Goal: Task Accomplishment & Management: Manage account settings

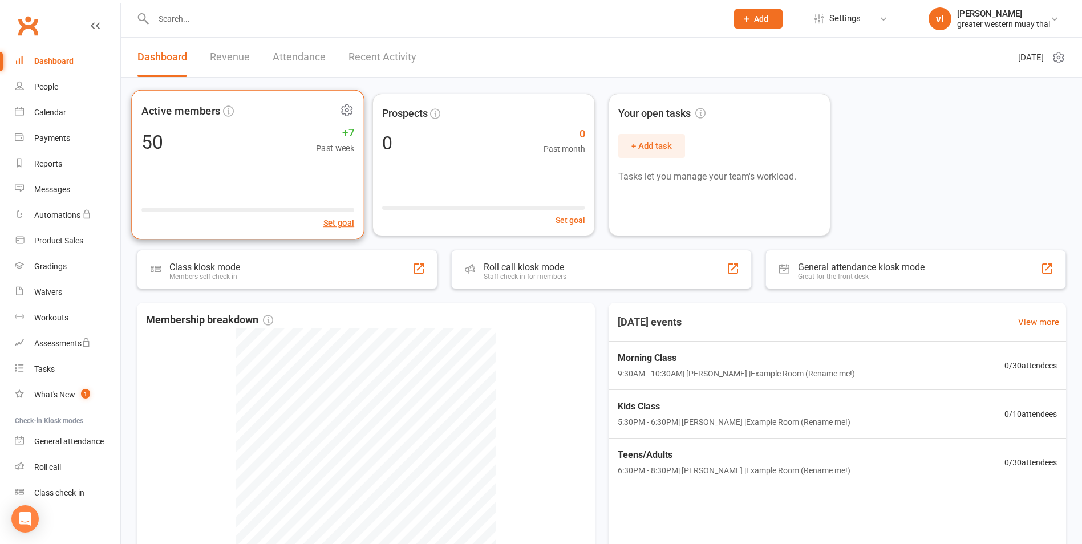
click at [241, 144] on div "50 +7 Past week" at bounding box center [247, 142] width 213 height 26
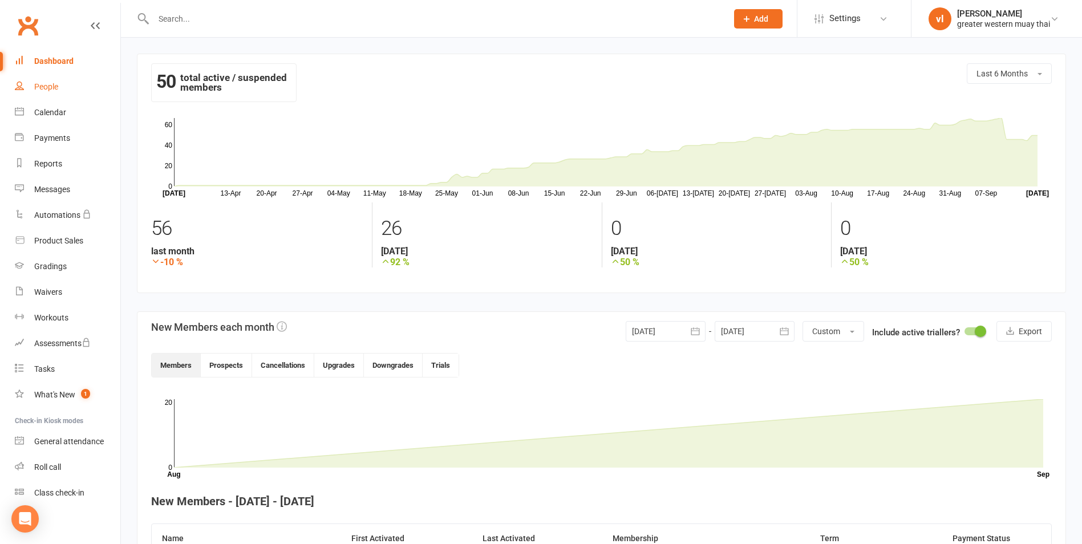
click at [48, 86] on div "People" at bounding box center [46, 86] width 24 height 9
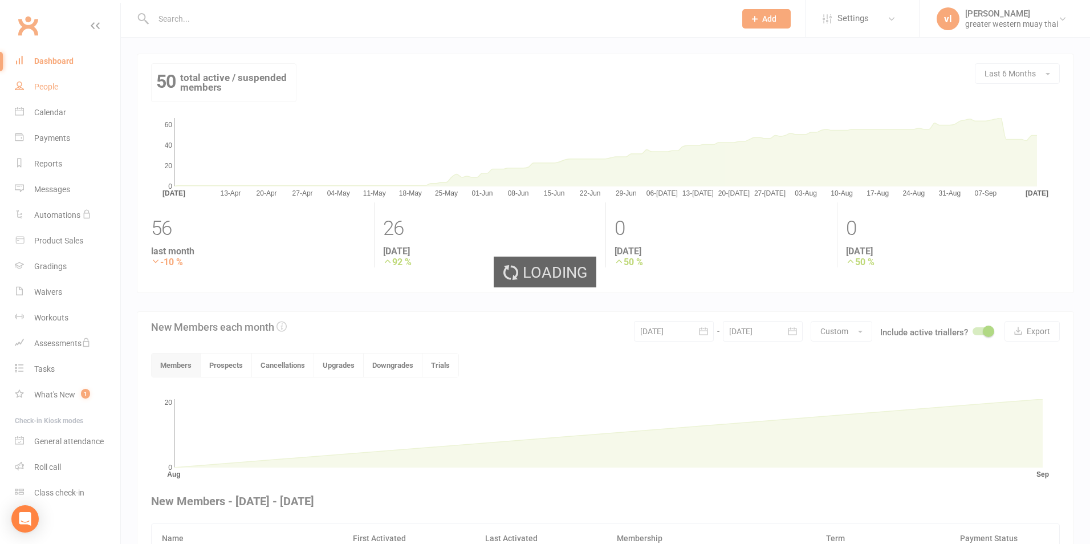
select select "25"
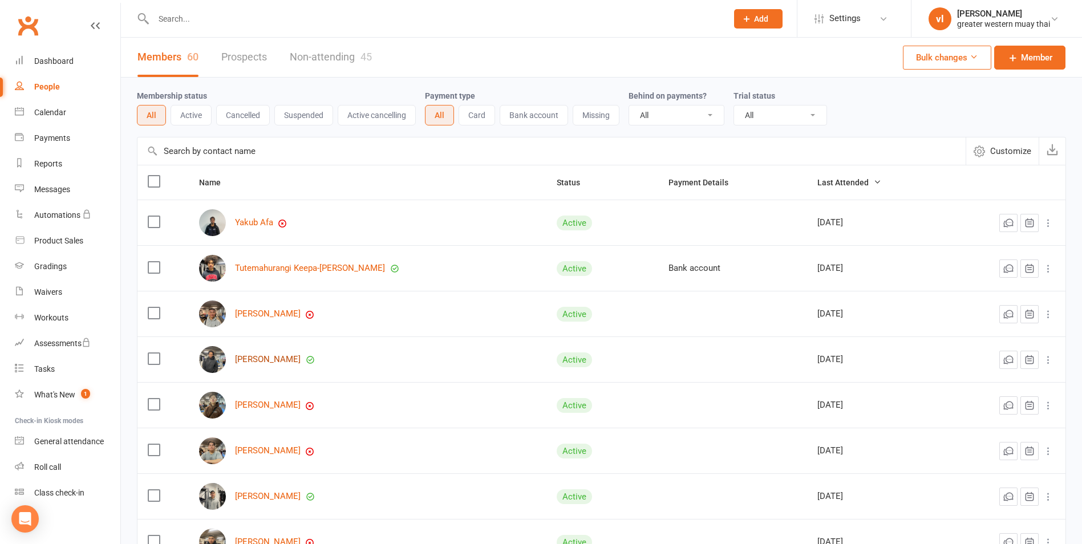
click at [262, 357] on link "[PERSON_NAME]" at bounding box center [268, 360] width 66 height 10
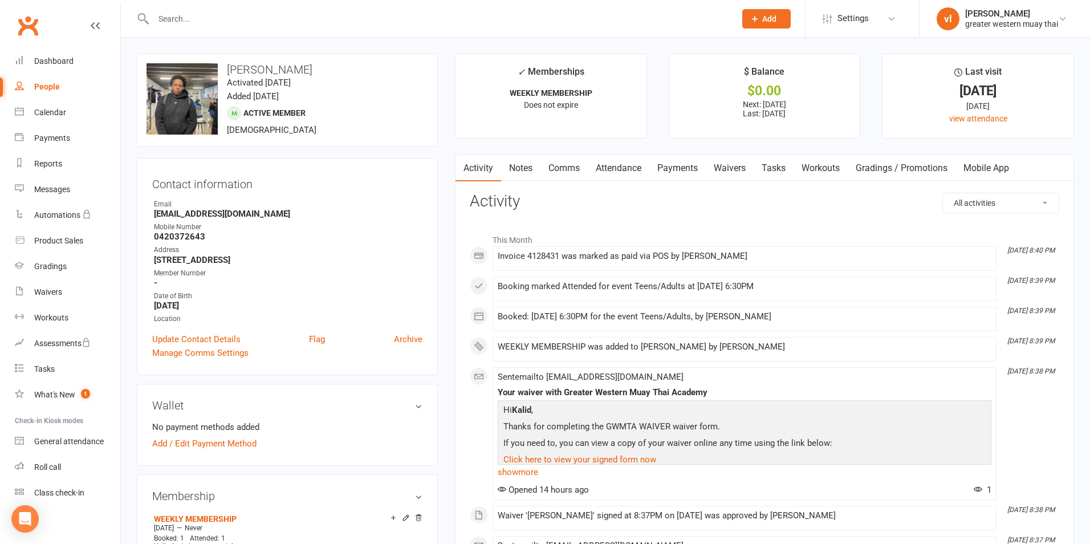
select select "25"
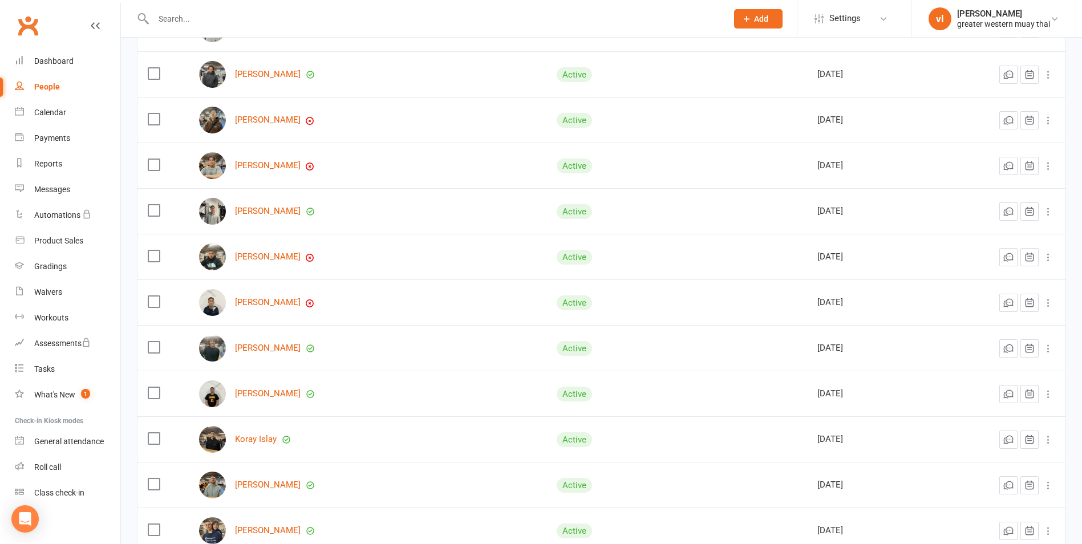
scroll to position [342, 0]
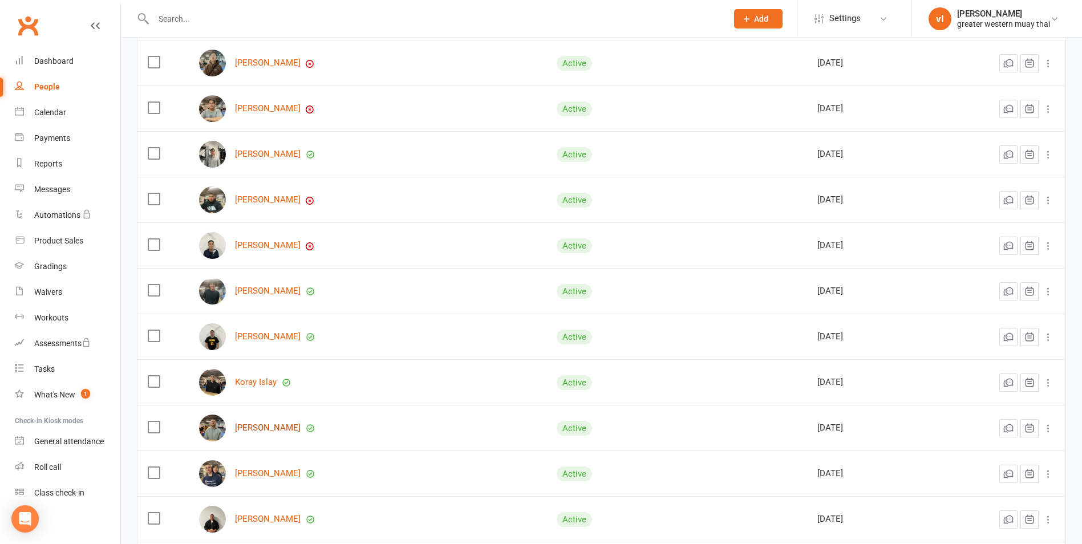
click at [263, 430] on link "[PERSON_NAME]" at bounding box center [268, 428] width 66 height 10
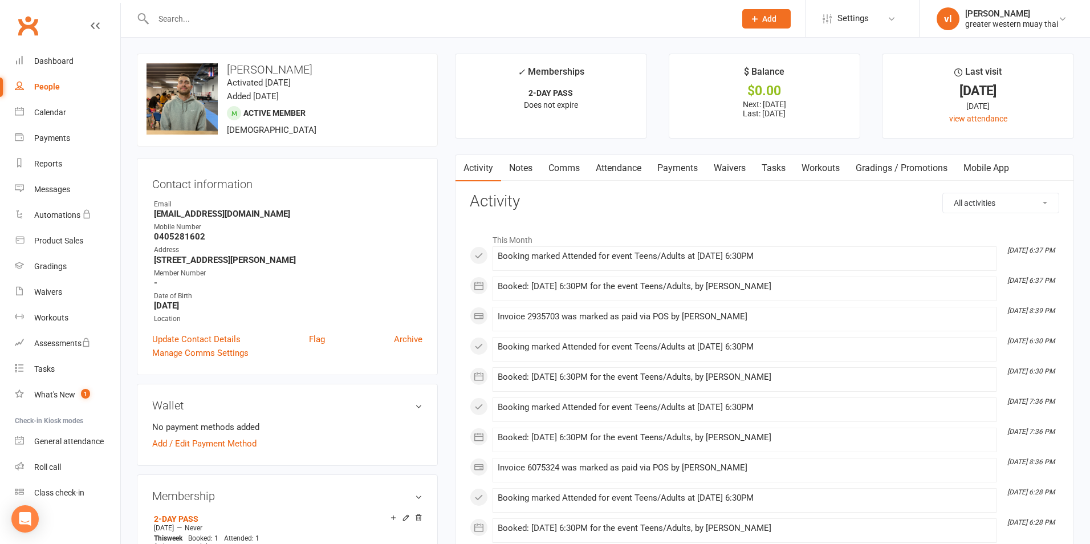
select select "25"
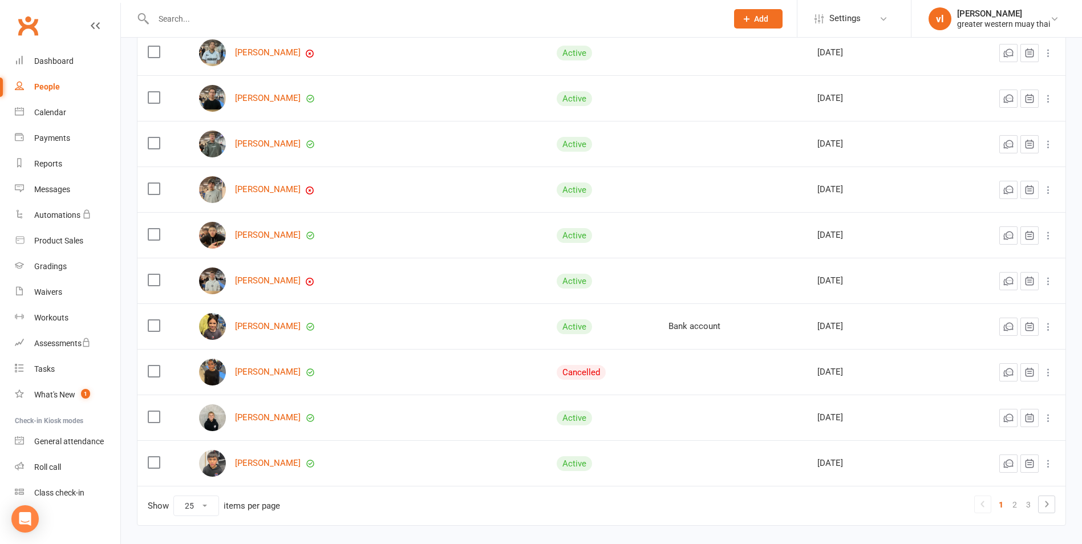
scroll to position [855, 0]
click at [87, 392] on span "1" at bounding box center [85, 394] width 9 height 10
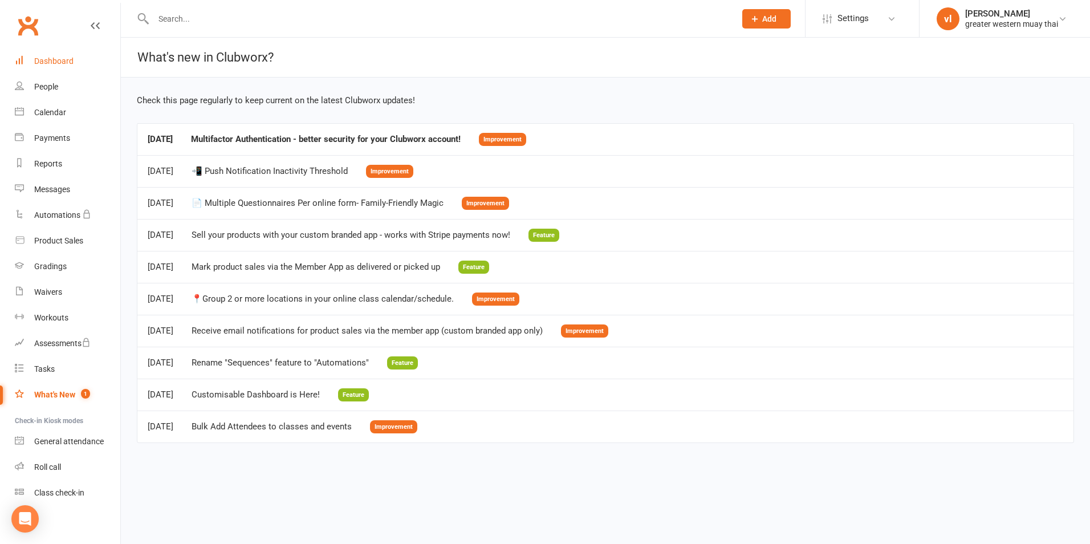
click at [59, 64] on div "Dashboard" at bounding box center [53, 60] width 39 height 9
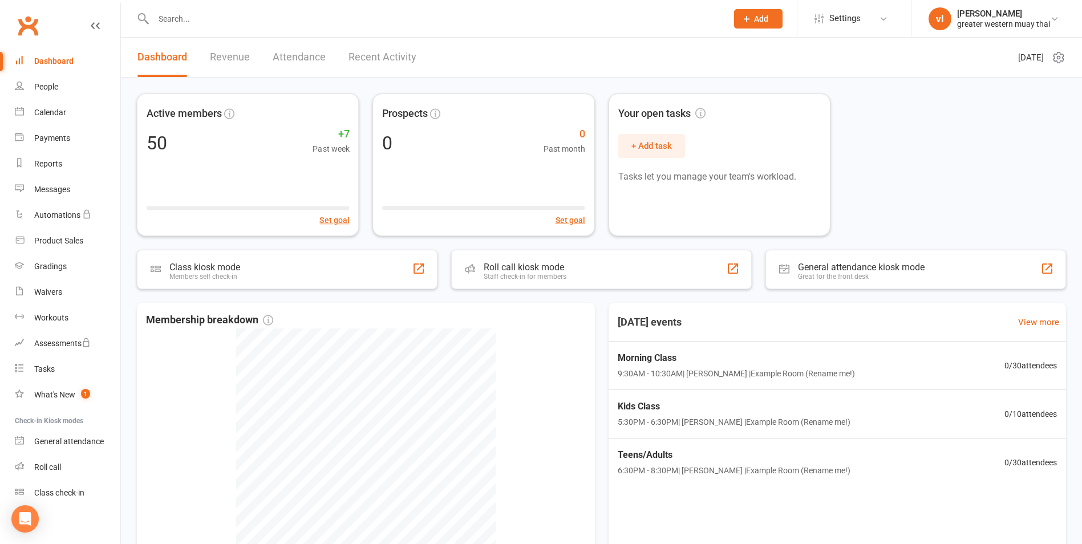
click at [237, 65] on link "Revenue" at bounding box center [230, 57] width 40 height 39
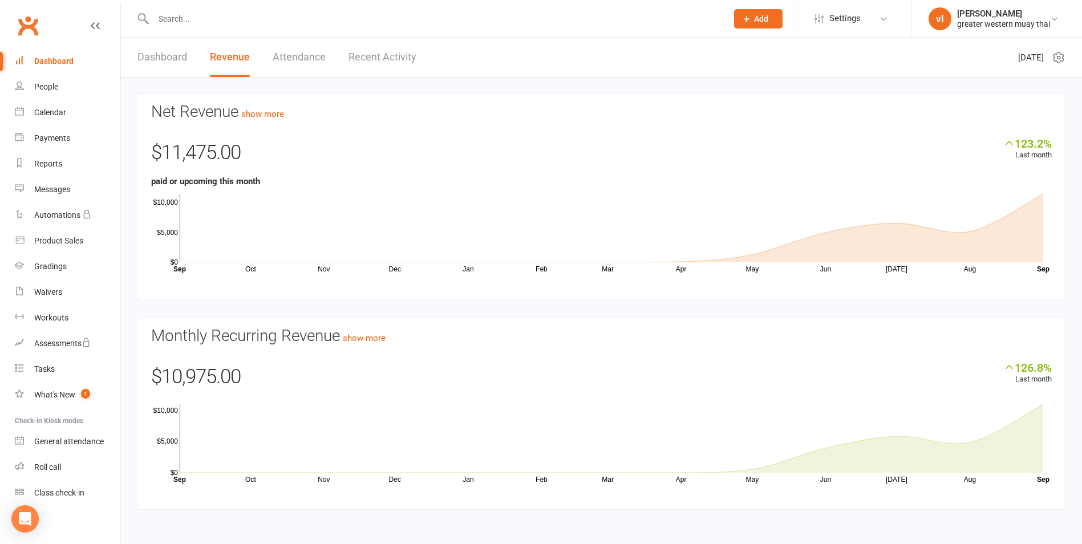
click at [169, 62] on link "Dashboard" at bounding box center [162, 57] width 50 height 39
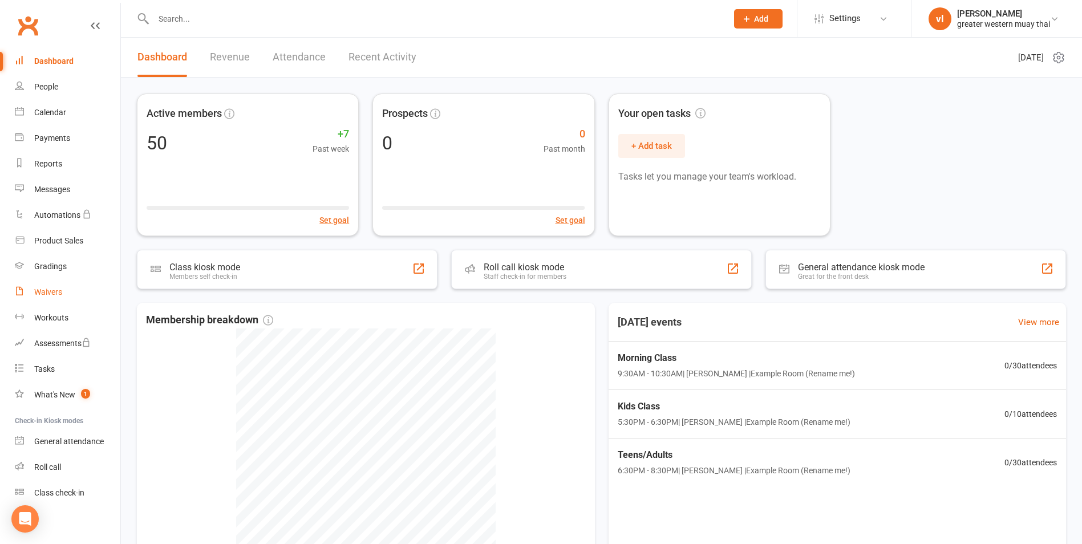
click at [39, 286] on link "Waivers" at bounding box center [67, 292] width 105 height 26
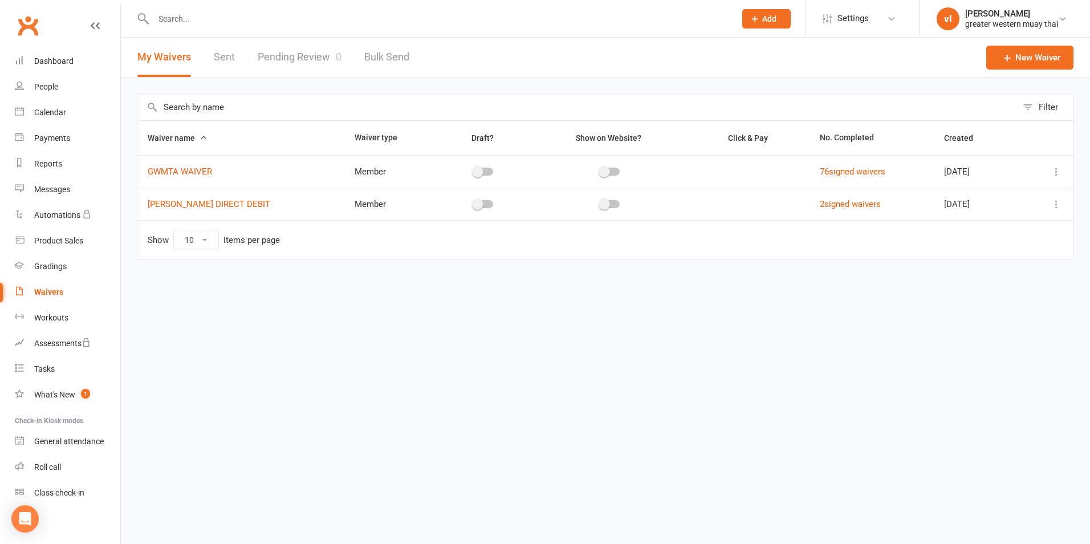
click at [283, 55] on link "Pending Review 0" at bounding box center [300, 57] width 84 height 39
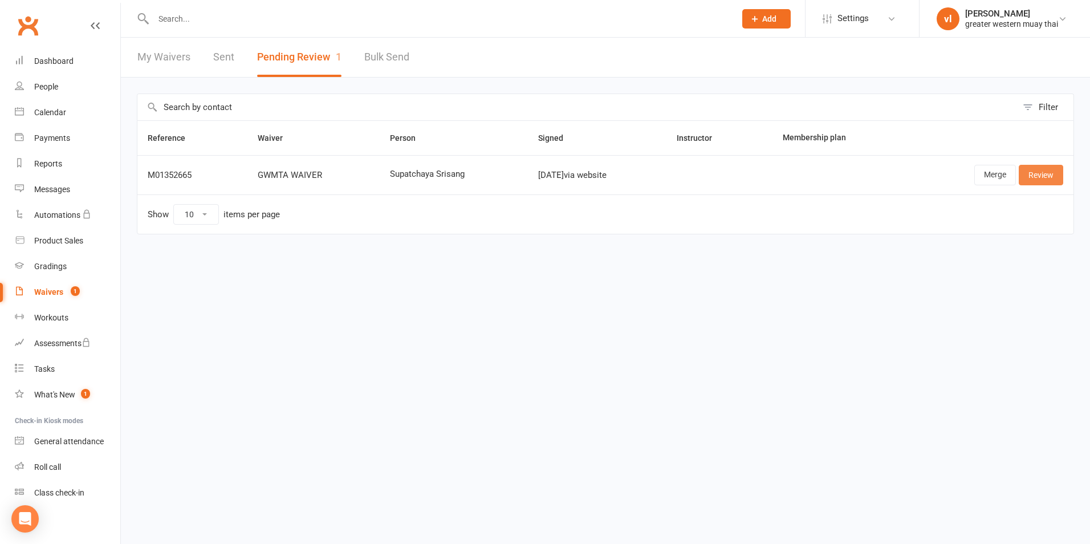
click at [1040, 180] on link "Review" at bounding box center [1041, 175] width 44 height 21
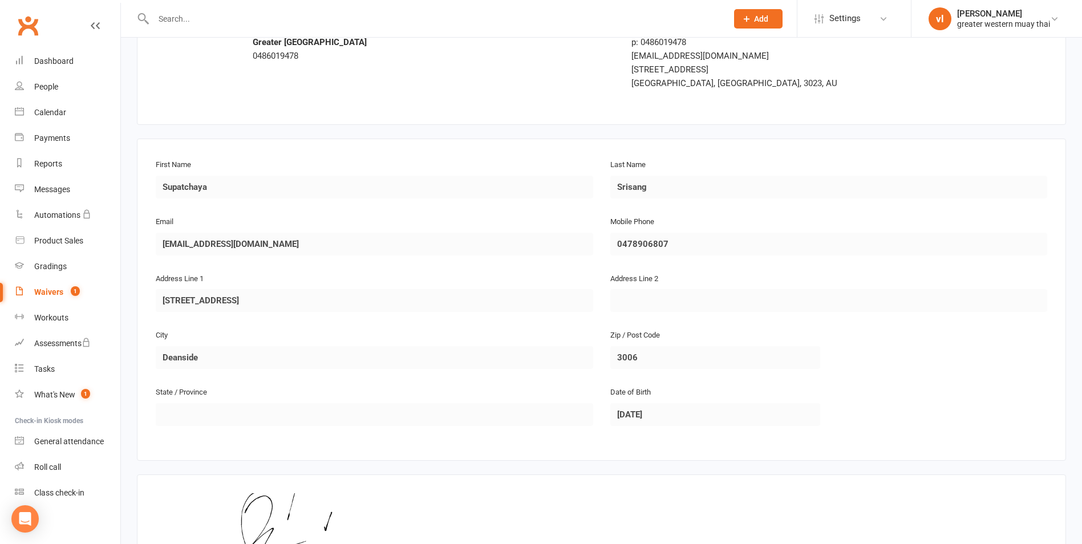
scroll to position [220, 0]
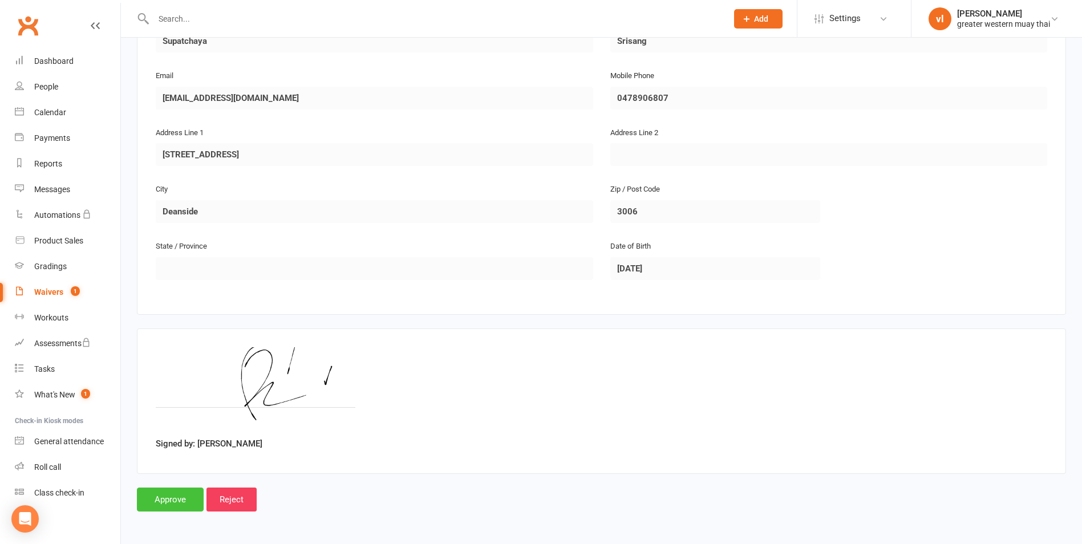
click at [187, 494] on input "Approve" at bounding box center [170, 499] width 67 height 24
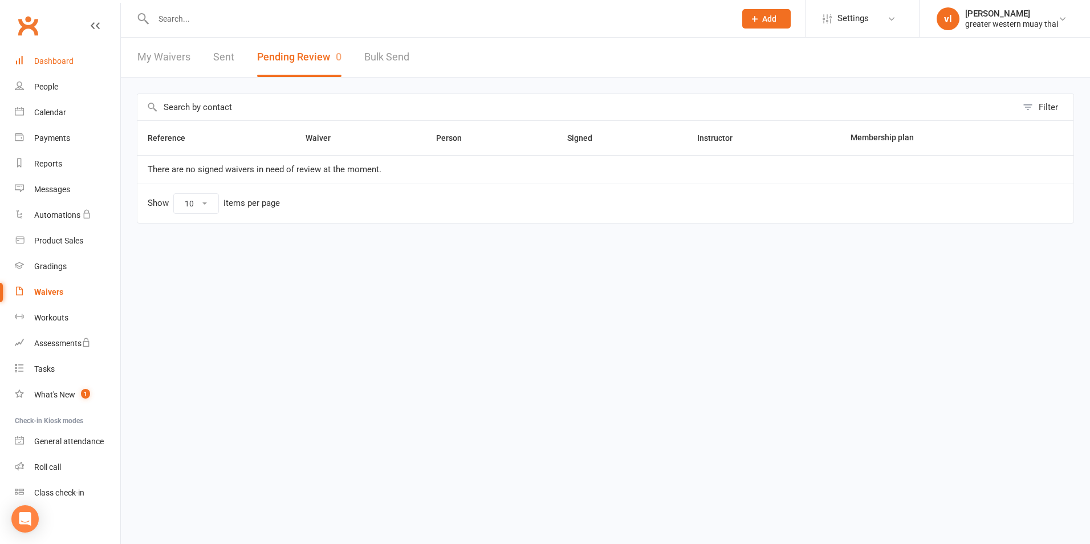
click at [66, 58] on div "Dashboard" at bounding box center [53, 60] width 39 height 9
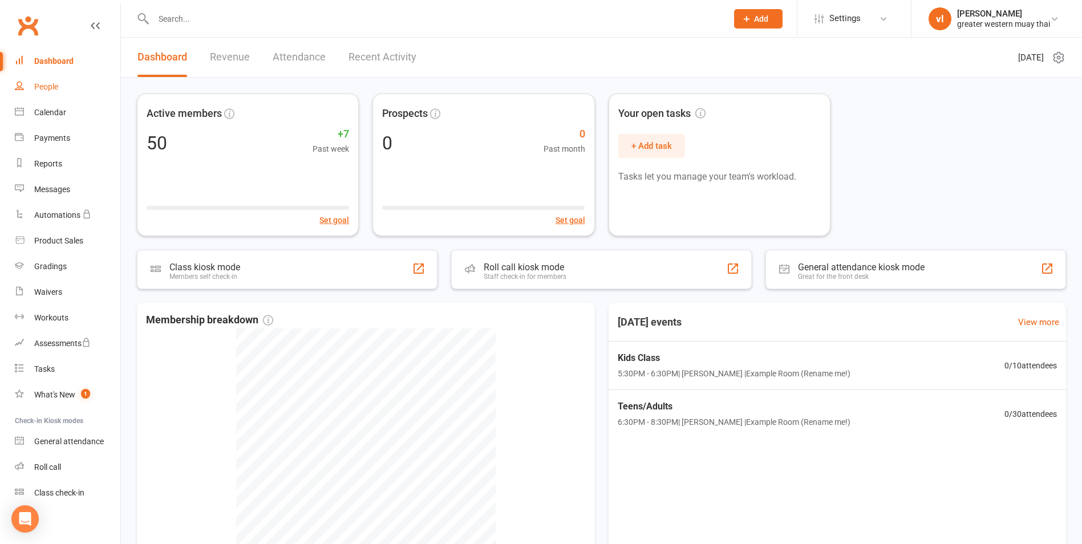
click at [29, 82] on link "People" at bounding box center [67, 87] width 105 height 26
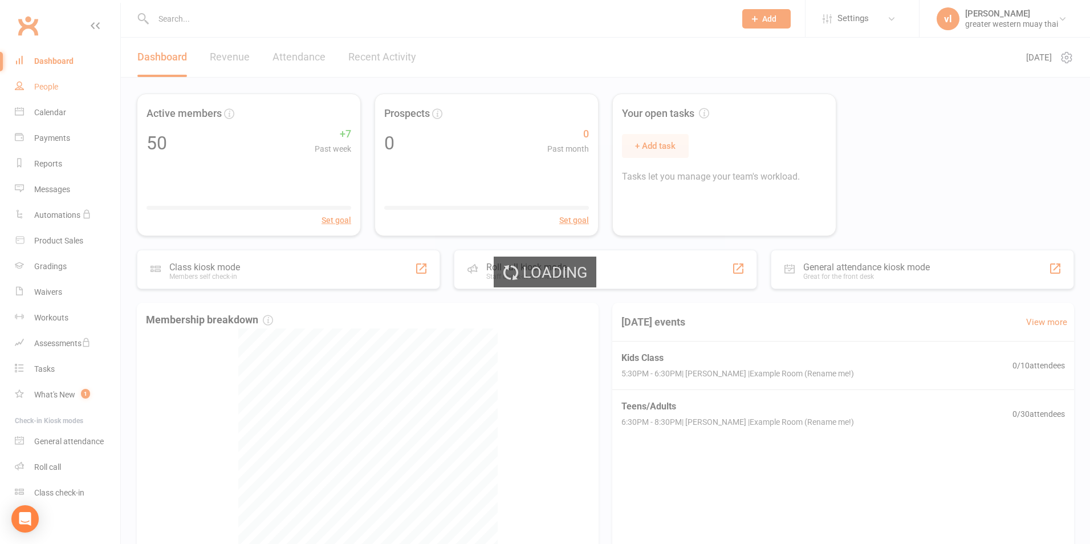
select select "25"
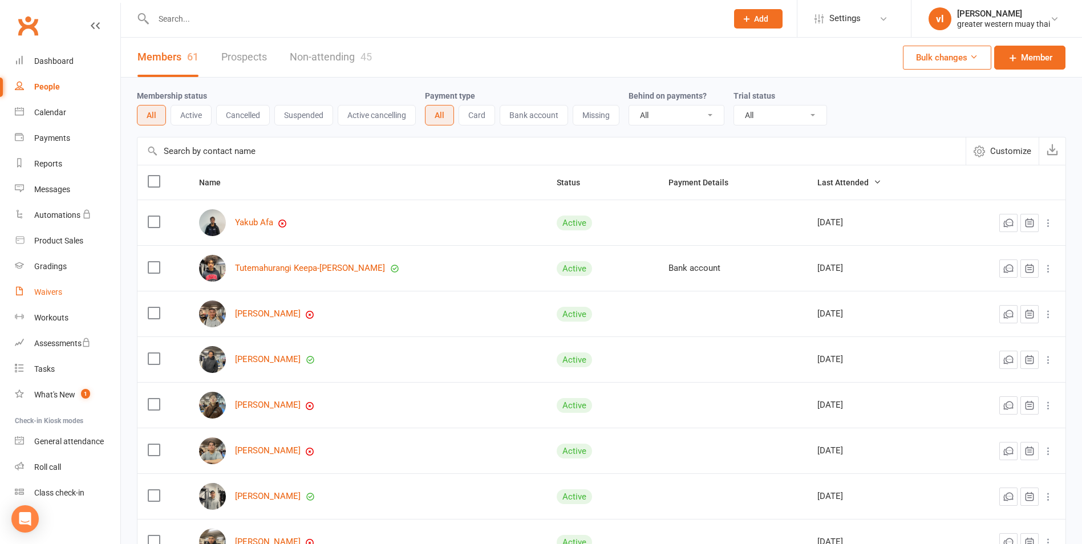
click at [42, 289] on div "Waivers" at bounding box center [48, 291] width 28 height 9
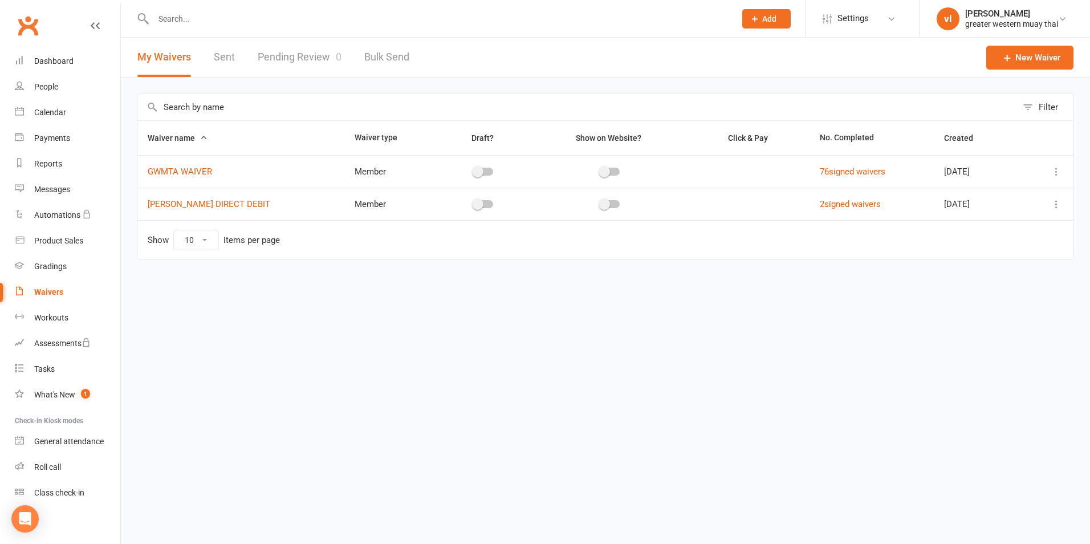
click at [279, 55] on link "Pending Review 0" at bounding box center [300, 57] width 84 height 39
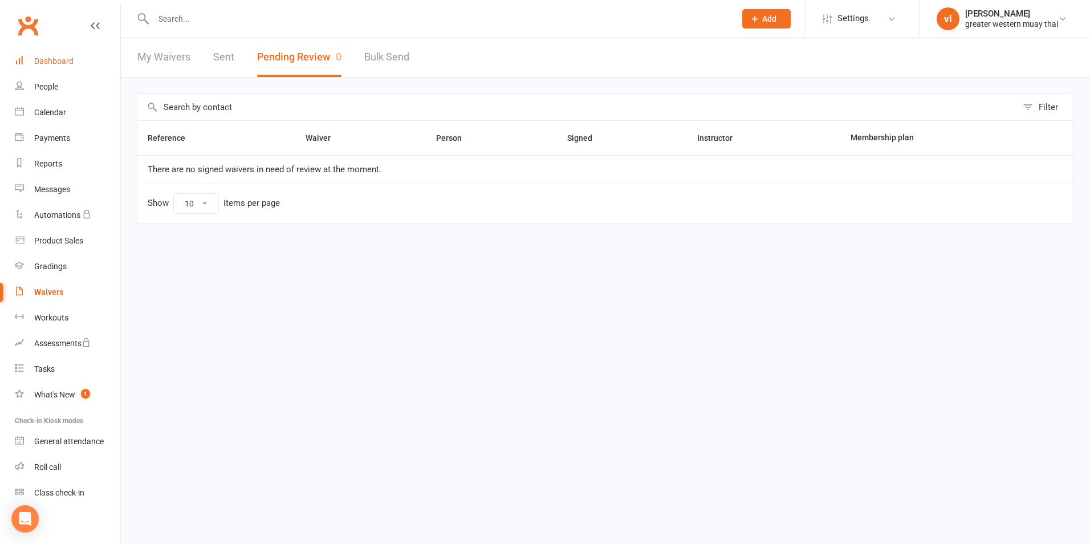
click at [60, 62] on div "Dashboard" at bounding box center [53, 60] width 39 height 9
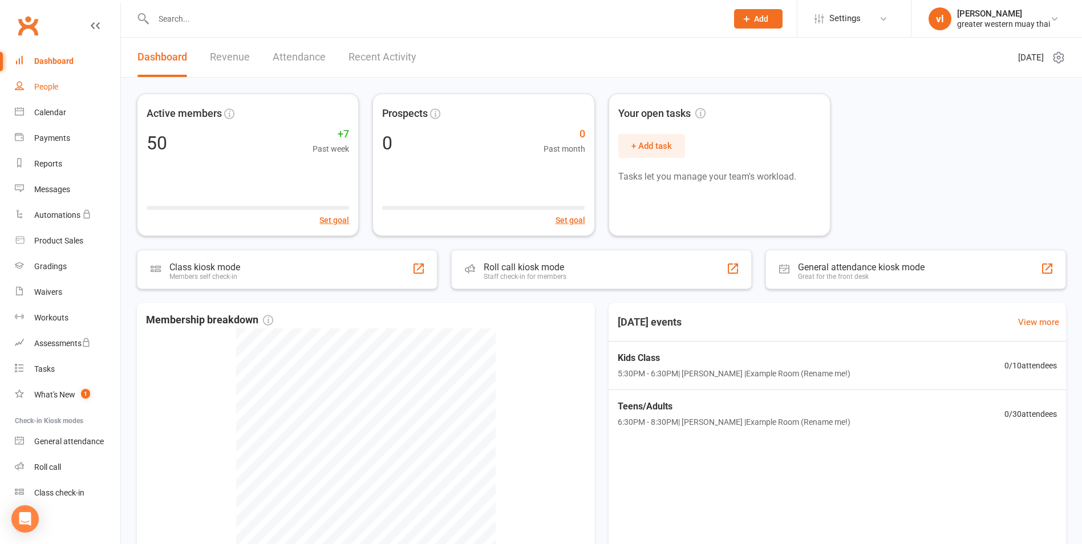
click at [39, 86] on div "People" at bounding box center [46, 86] width 24 height 9
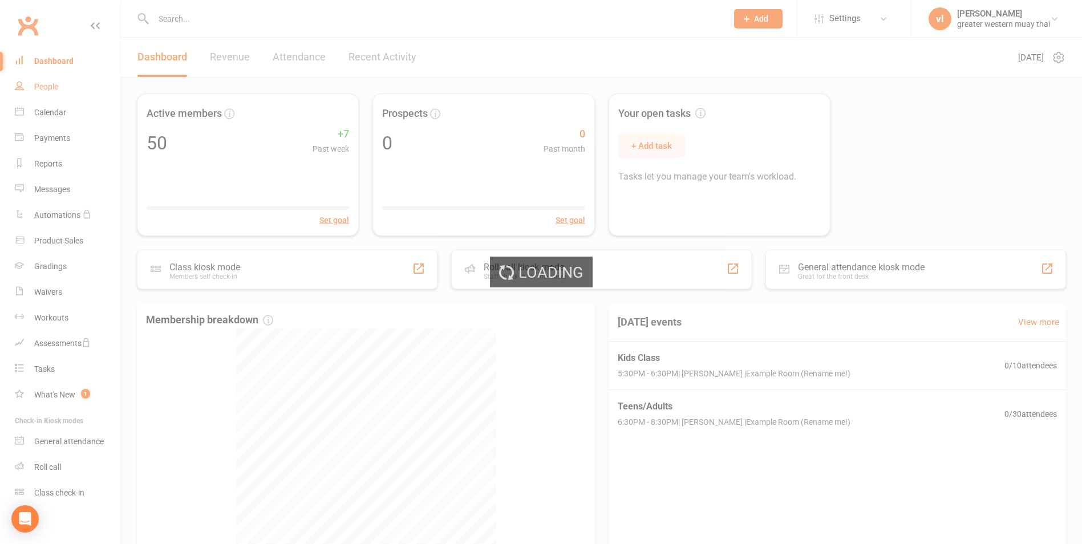
select select "25"
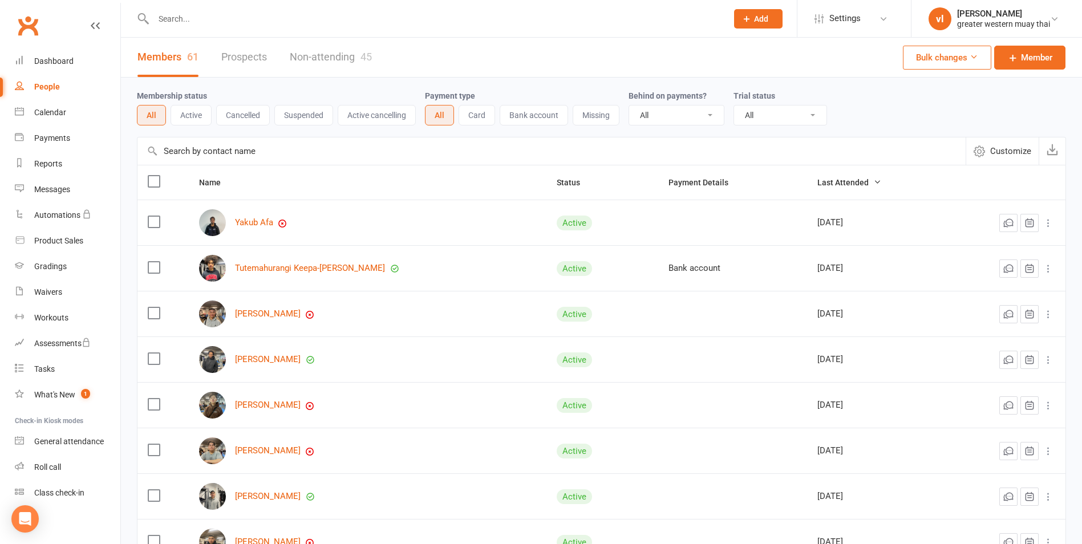
click at [207, 13] on input "text" at bounding box center [434, 19] width 569 height 16
type input "s"
click at [47, 66] on div "Dashboard" at bounding box center [53, 60] width 39 height 9
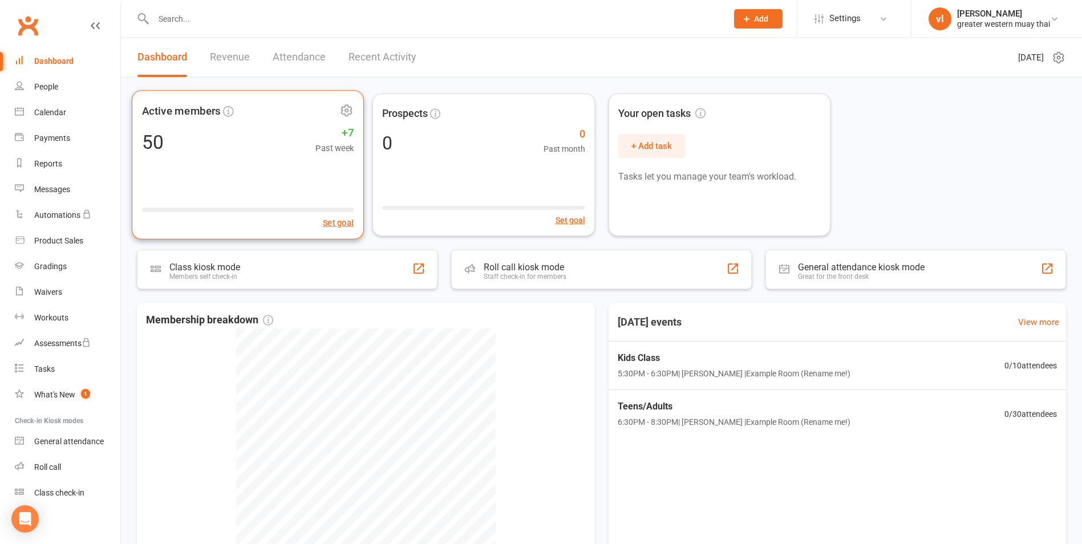
click at [185, 156] on div "Active members 50 +7 Past week Set goal" at bounding box center [248, 164] width 232 height 149
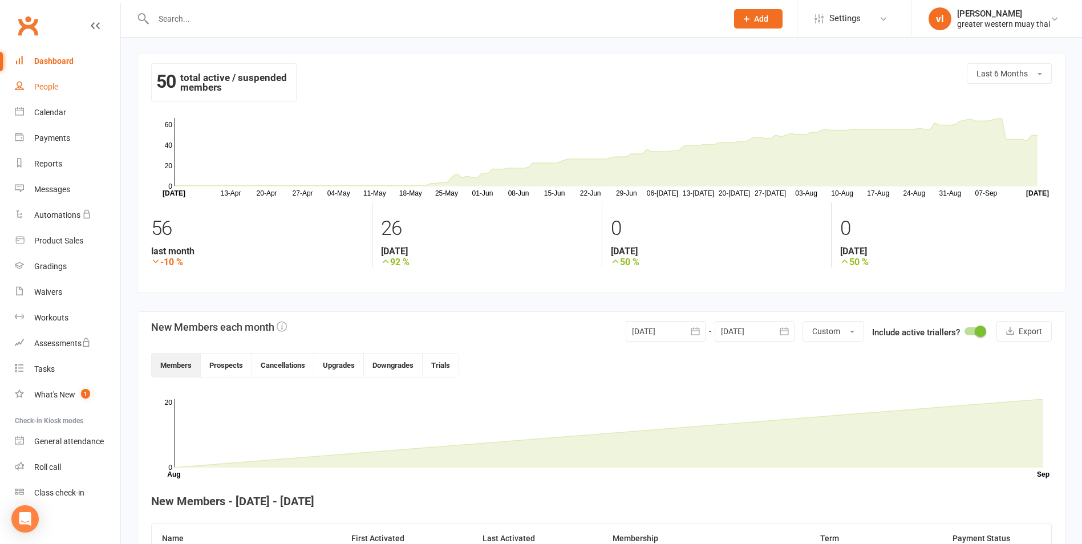
click at [75, 87] on link "People" at bounding box center [67, 87] width 105 height 26
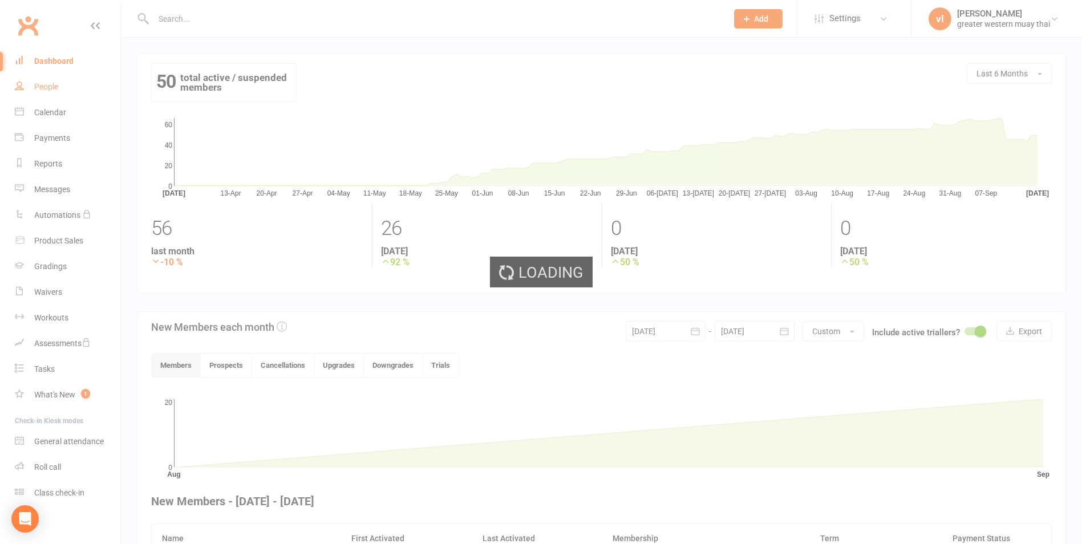
select select "25"
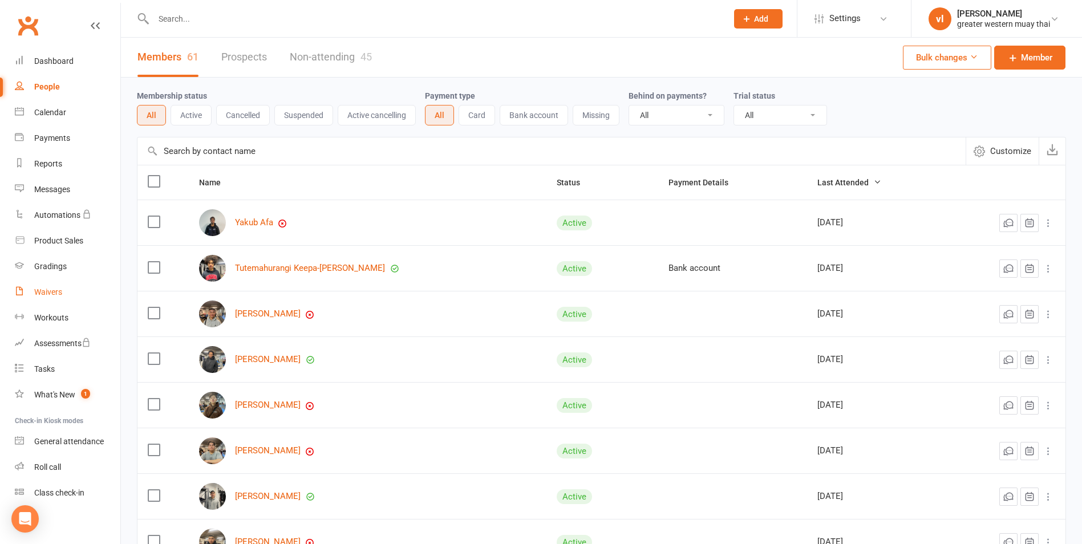
click at [62, 291] on div "Waivers" at bounding box center [48, 291] width 28 height 9
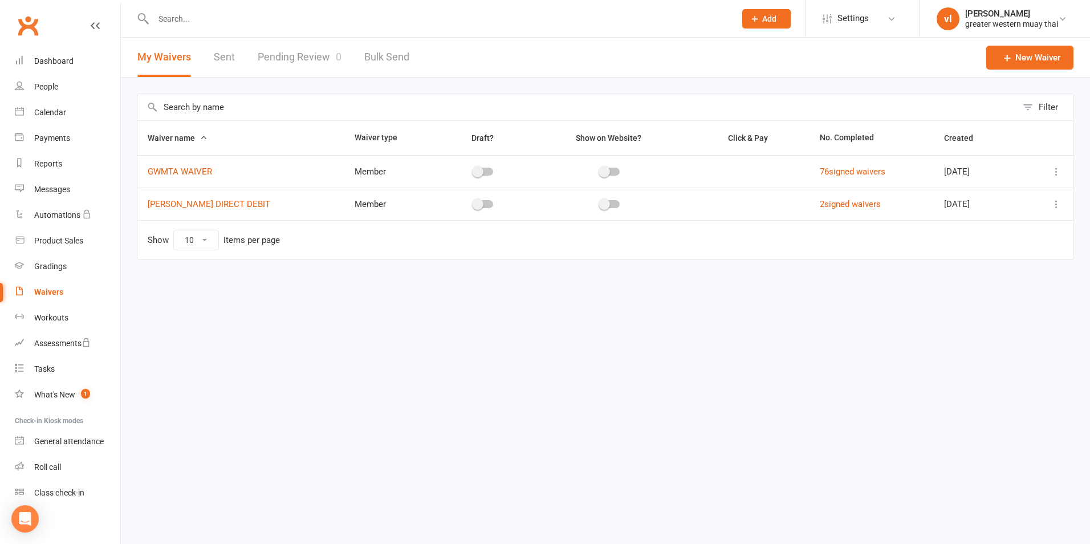
click at [302, 62] on link "Pending Review 0" at bounding box center [300, 57] width 84 height 39
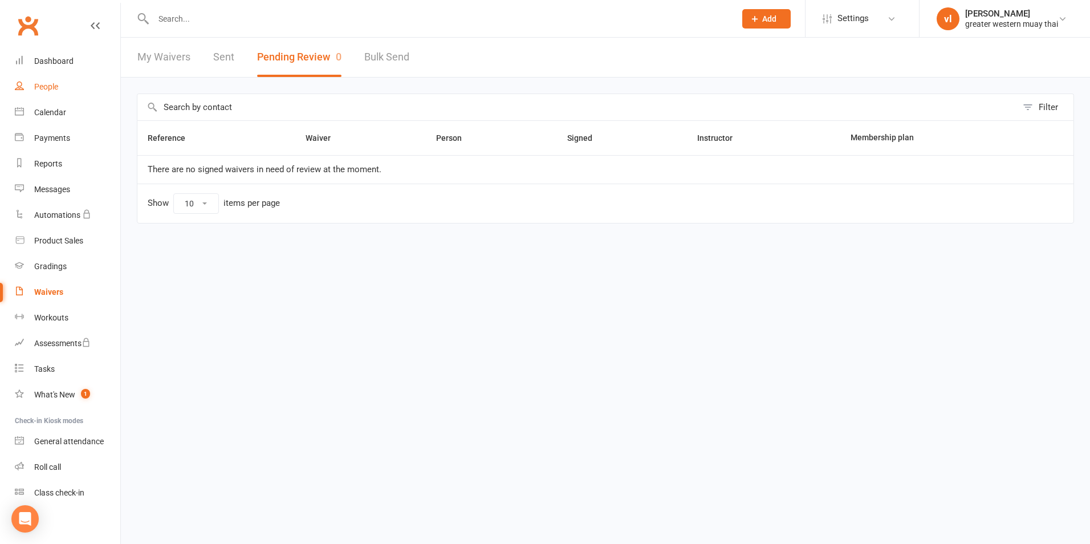
click at [50, 84] on div "People" at bounding box center [46, 86] width 24 height 9
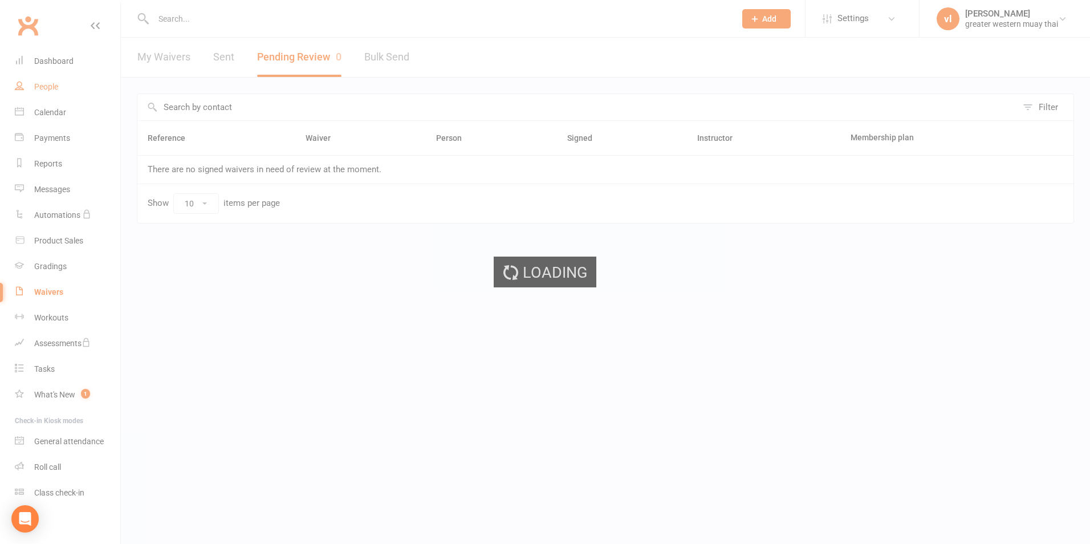
select select "25"
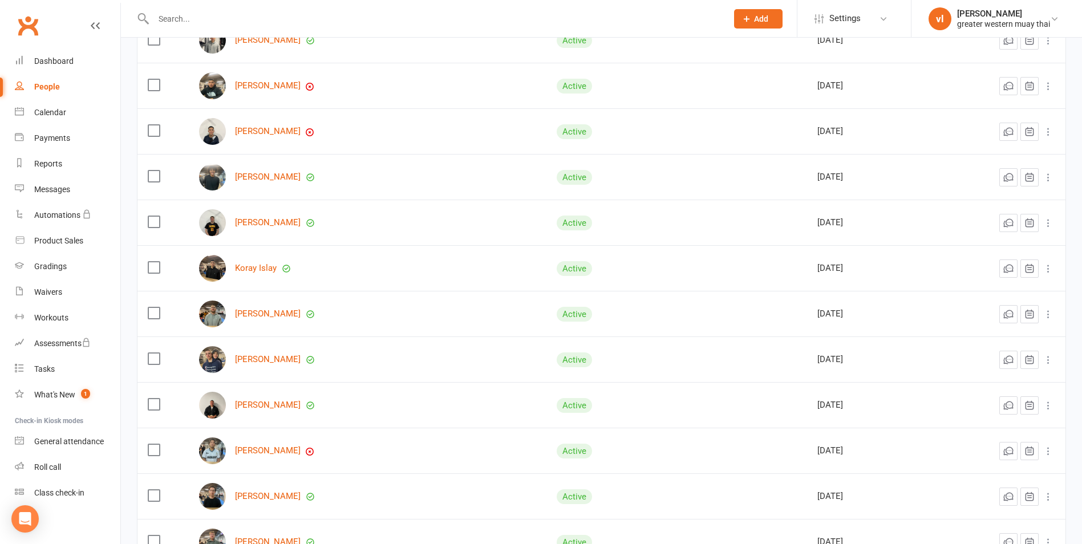
scroll to position [897, 0]
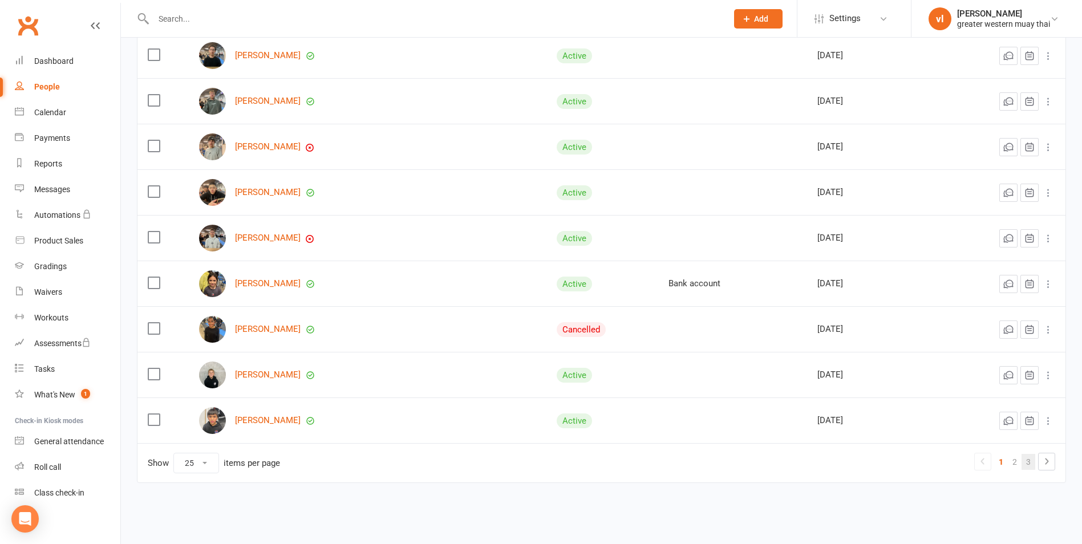
click at [1027, 461] on link "3" at bounding box center [1028, 462] width 14 height 16
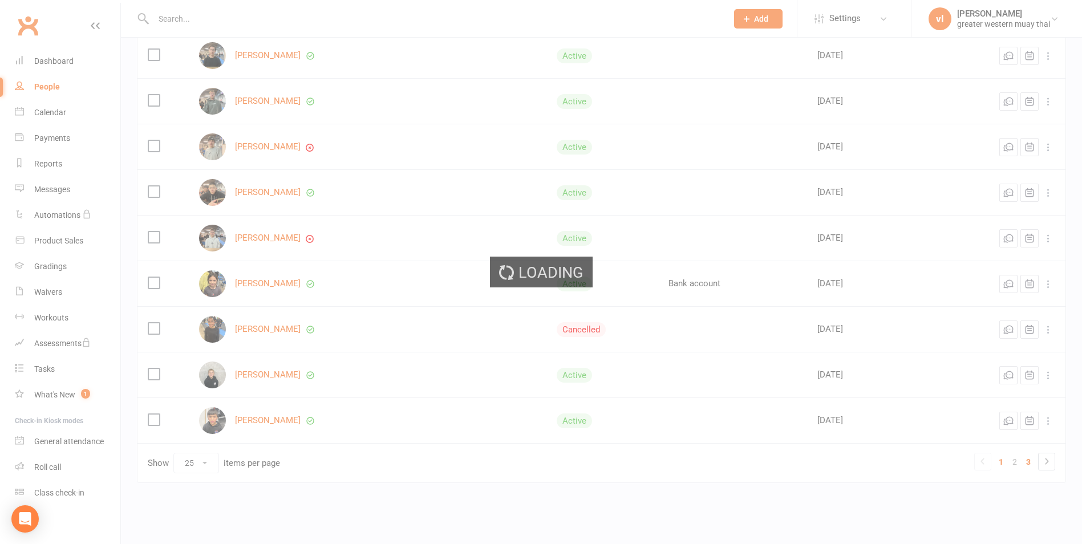
scroll to position [259, 0]
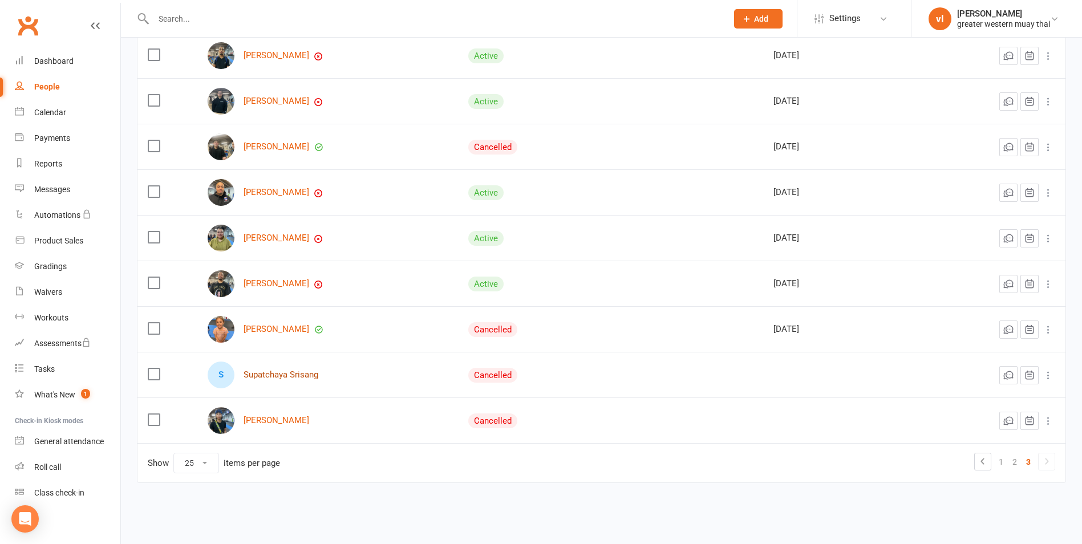
click at [279, 373] on link "Supatchaya Srisang" at bounding box center [280, 375] width 75 height 10
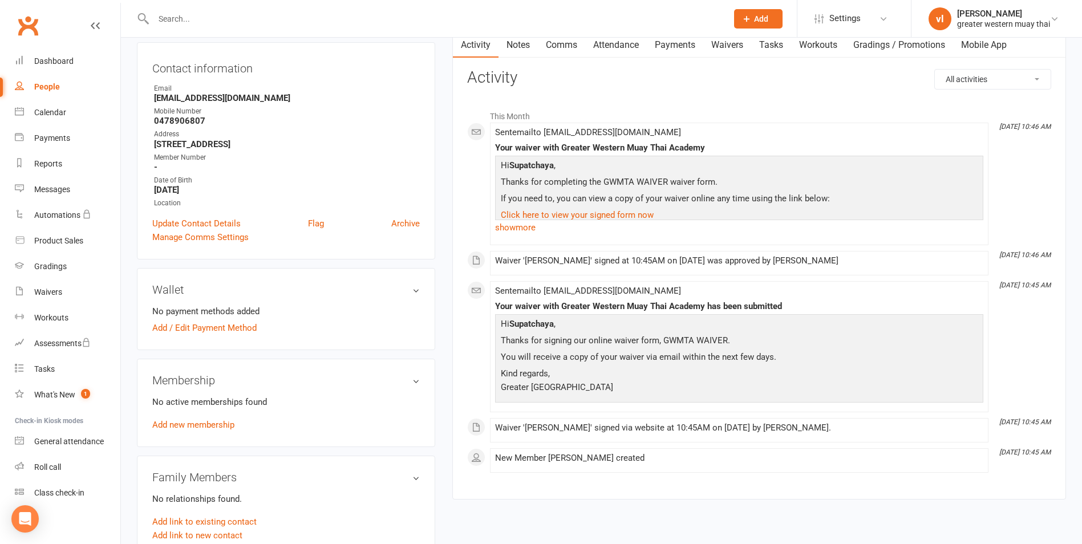
scroll to position [114, 0]
click at [196, 425] on link "Add new membership" at bounding box center [193, 424] width 82 height 10
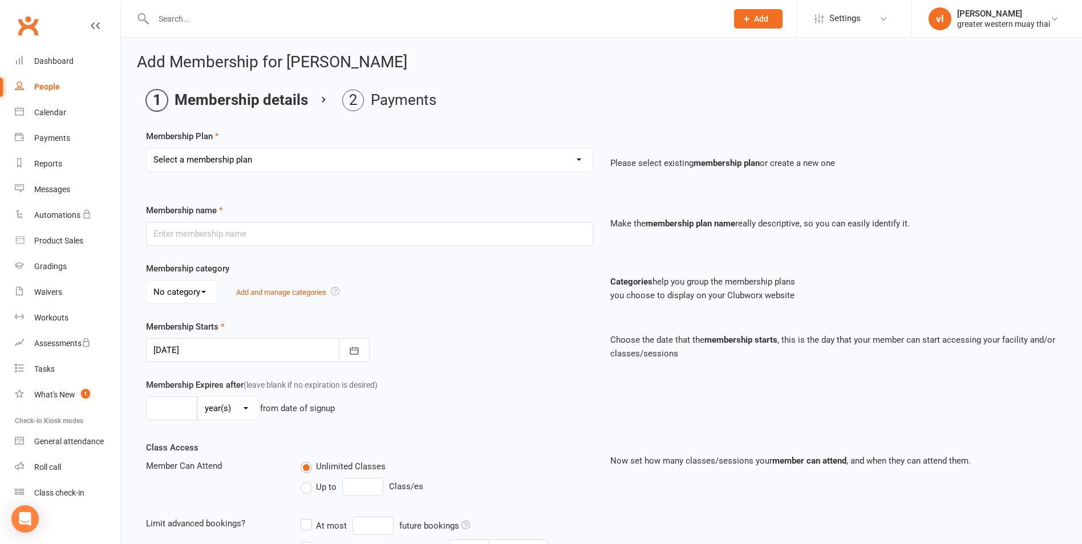
click at [274, 160] on select "Select a membership plan Create new Membership Plan PT SESSION DAY PASS WEEKLY …" at bounding box center [370, 159] width 446 height 23
select select "3"
click at [147, 148] on select "Select a membership plan Create new Membership Plan PT SESSION DAY PASS WEEKLY …" at bounding box center [370, 159] width 446 height 23
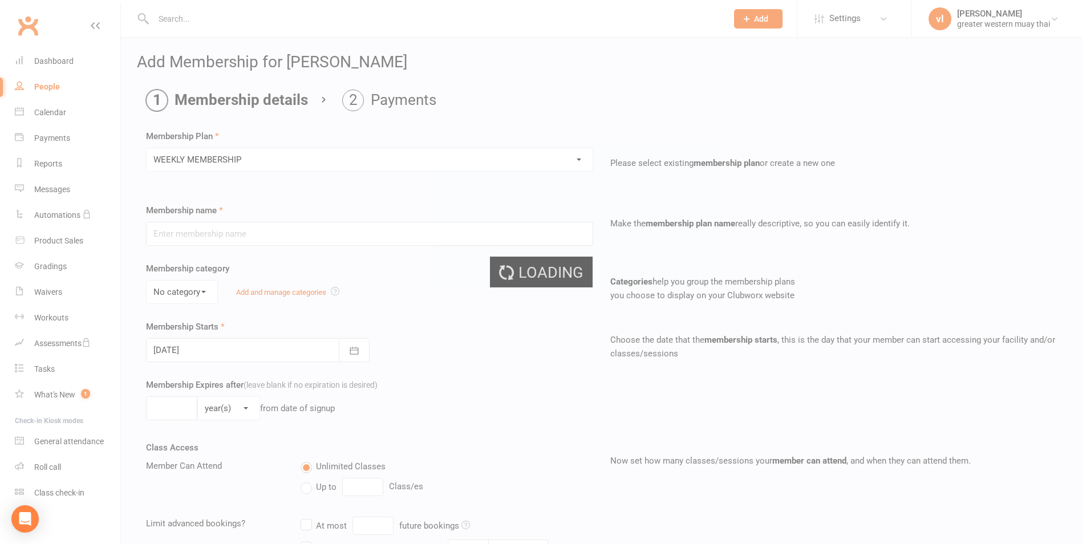
type input "WEEKLY MEMBERSHIP"
type input "0"
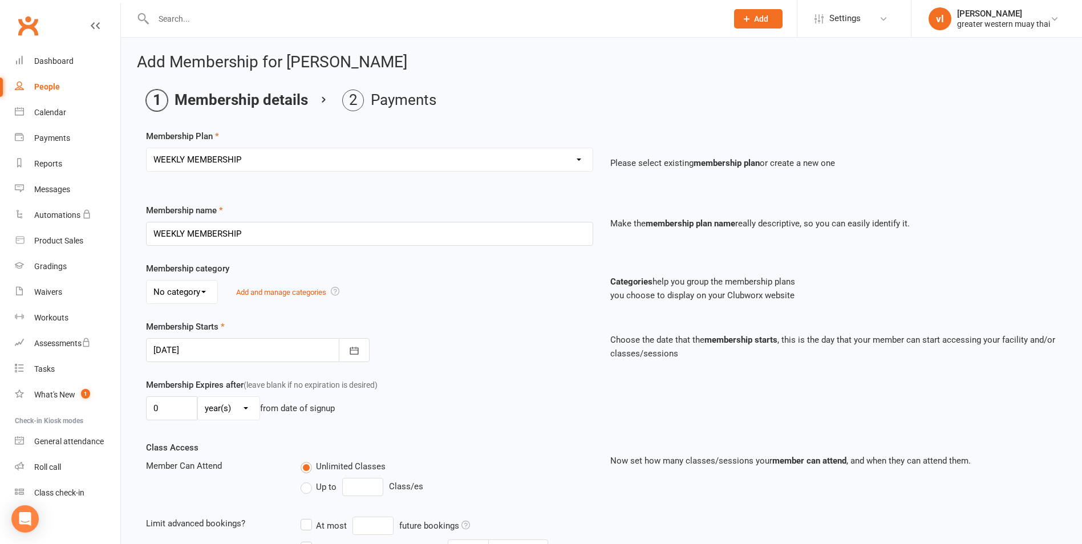
scroll to position [248, 0]
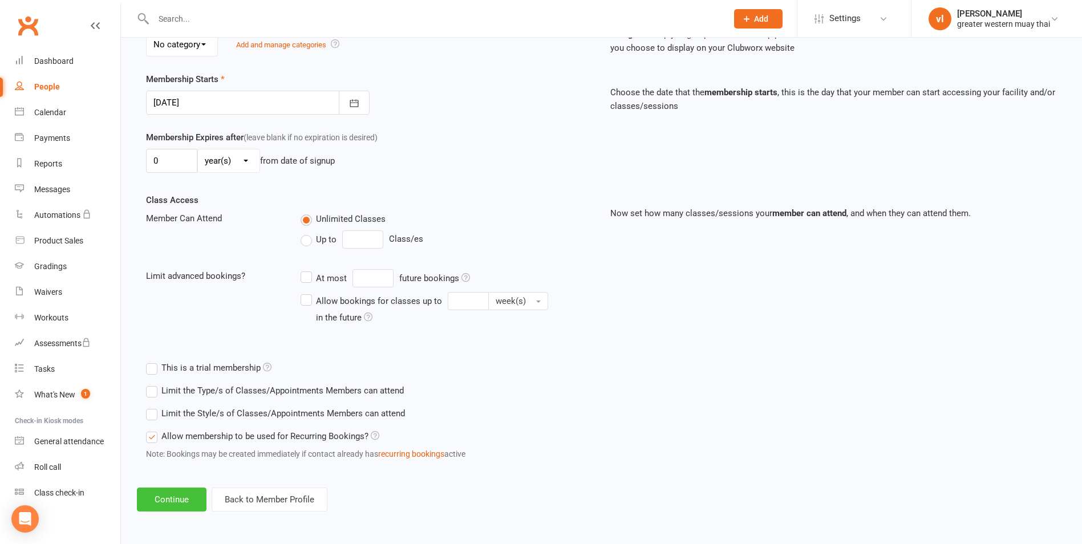
click at [178, 504] on button "Continue" at bounding box center [172, 499] width 70 height 24
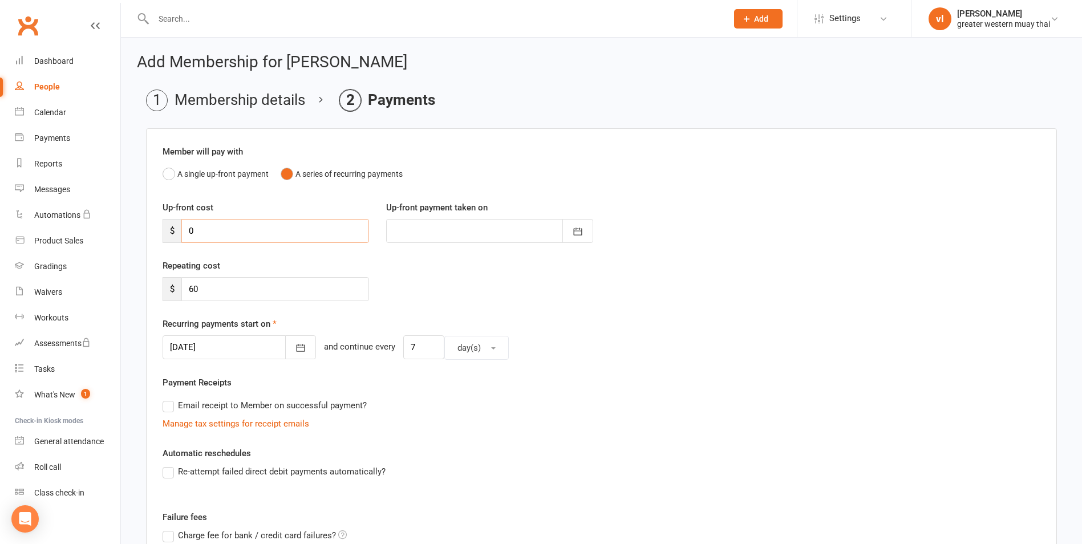
click at [247, 231] on input "0" at bounding box center [275, 231] width 188 height 24
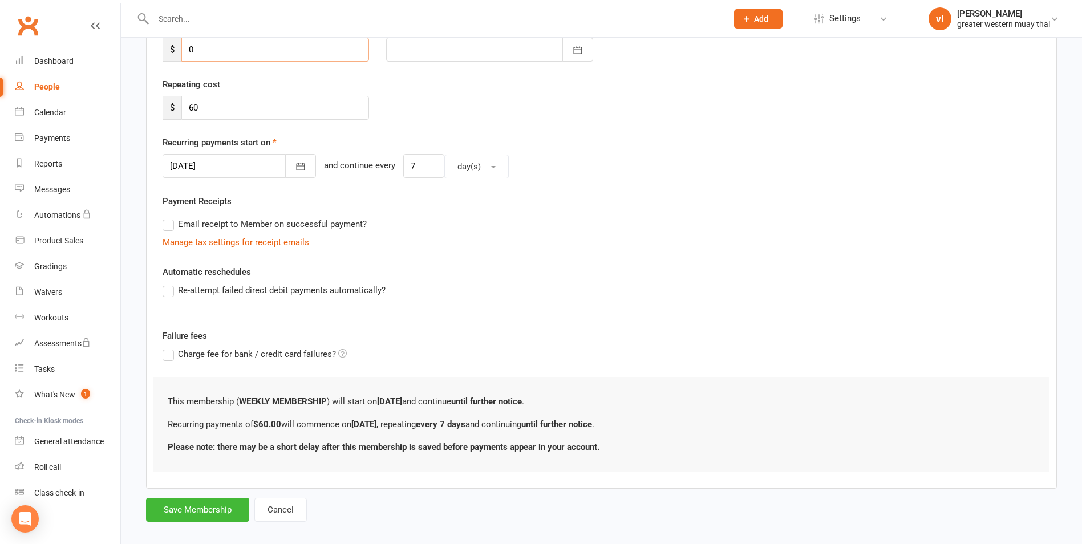
scroll to position [194, 0]
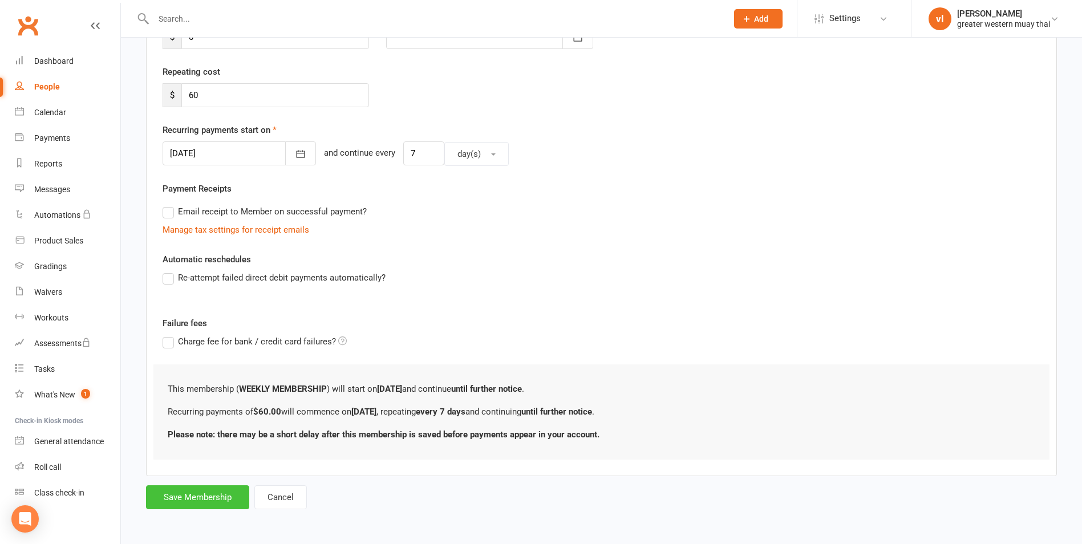
click at [220, 496] on button "Save Membership" at bounding box center [197, 497] width 103 height 24
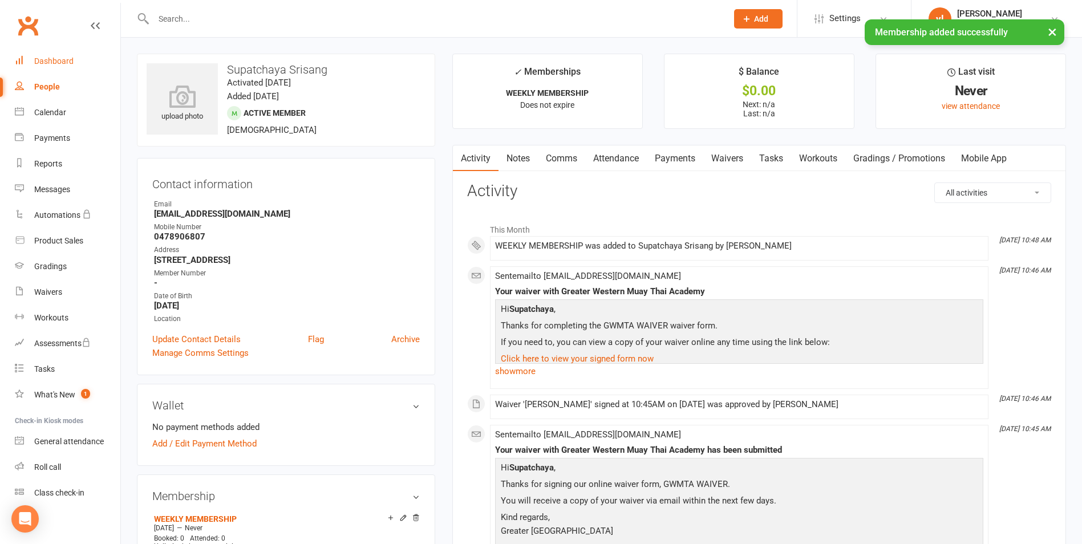
click at [56, 62] on div "Dashboard" at bounding box center [53, 60] width 39 height 9
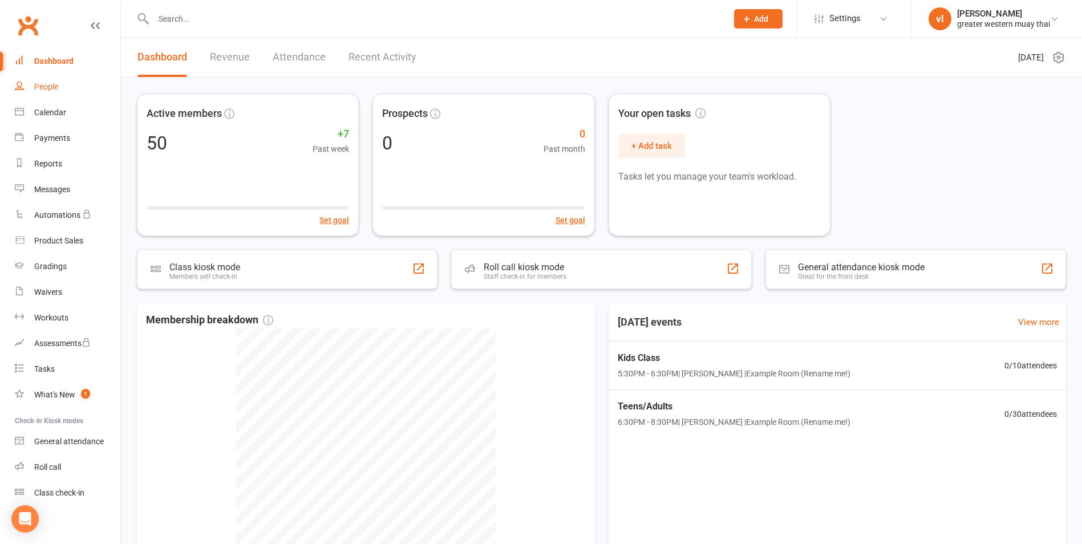
click at [48, 80] on link "People" at bounding box center [67, 87] width 105 height 26
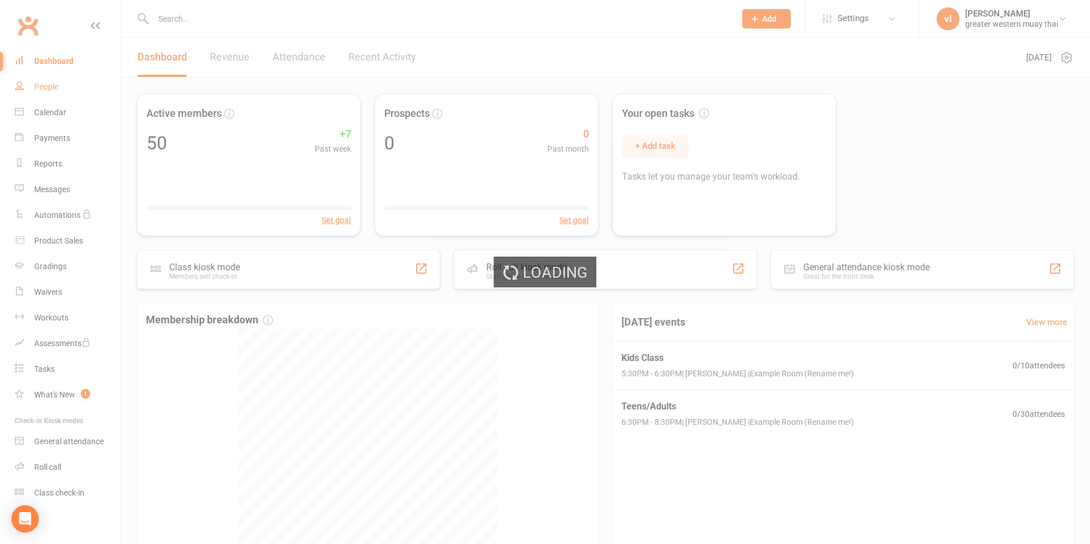
select select "25"
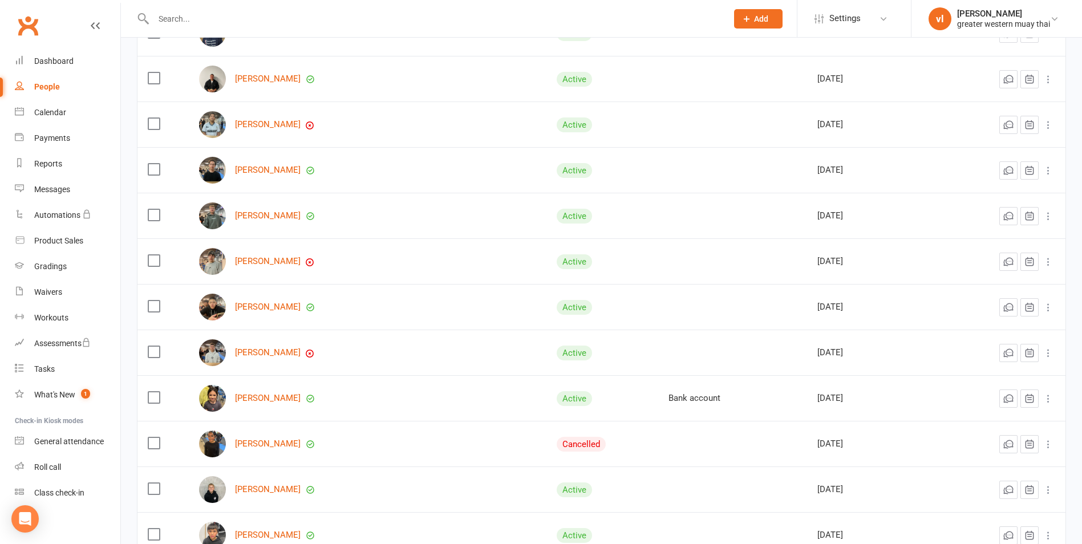
scroll to position [897, 0]
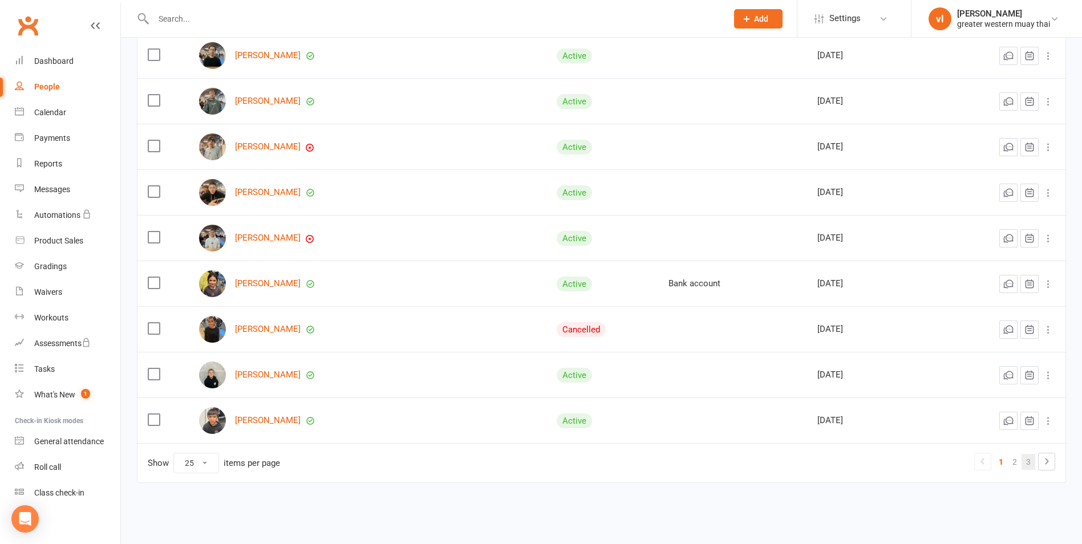
click at [1029, 461] on link "3" at bounding box center [1028, 462] width 14 height 16
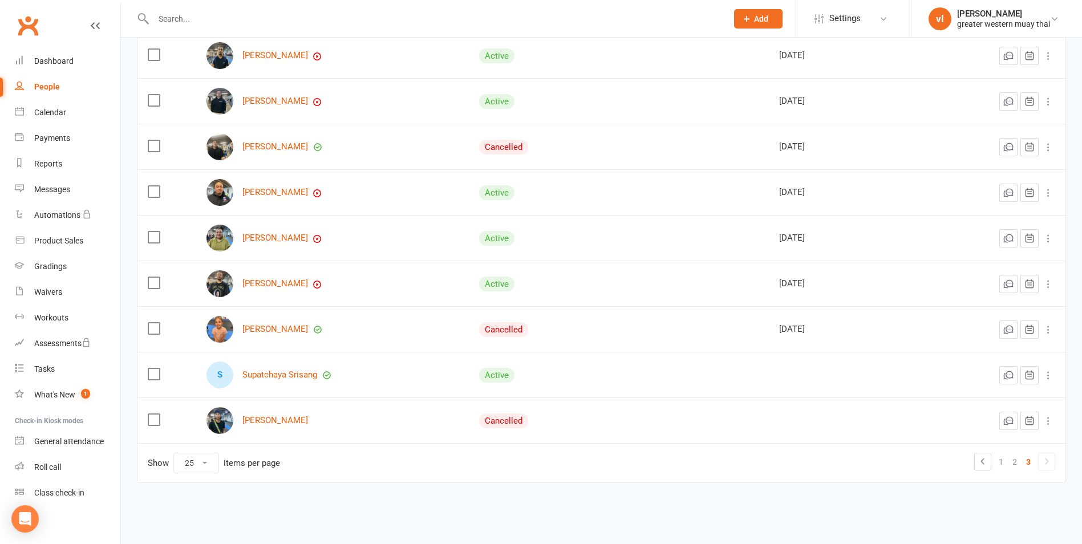
scroll to position [0, 0]
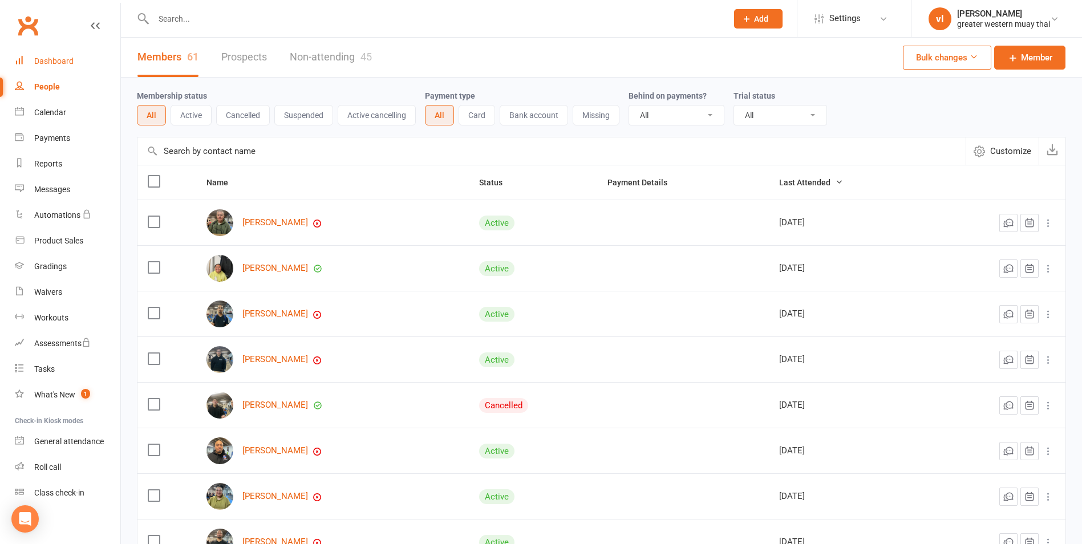
click at [50, 64] on div "Dashboard" at bounding box center [53, 60] width 39 height 9
